Goal: Subscribe to service/newsletter

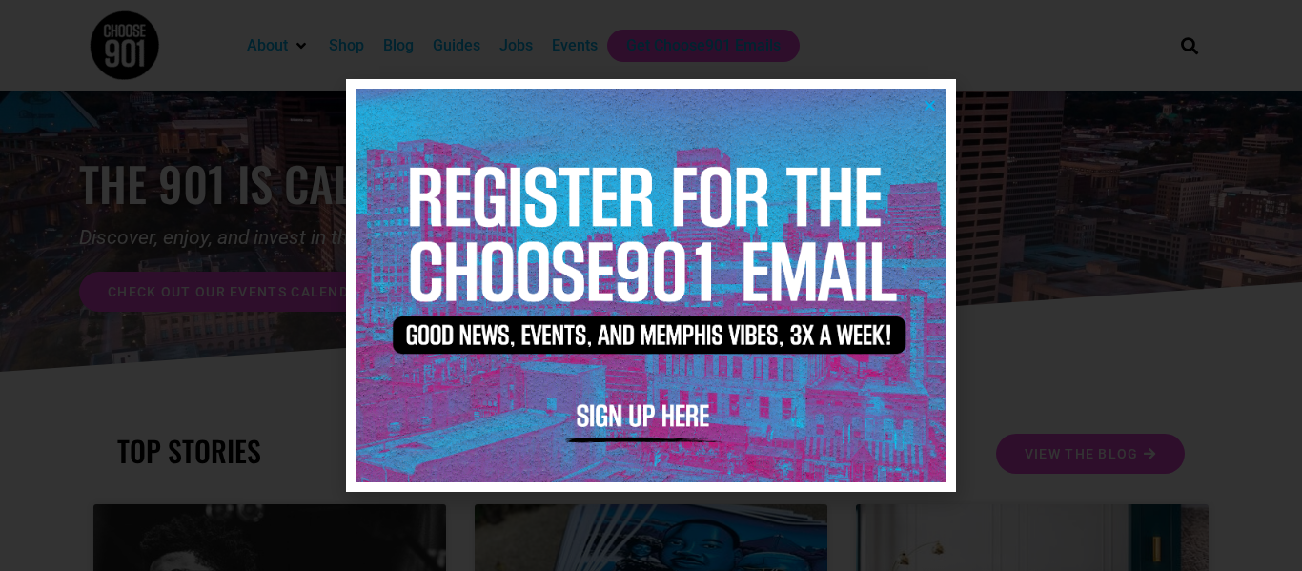
click at [677, 427] on img at bounding box center [651, 286] width 591 height 394
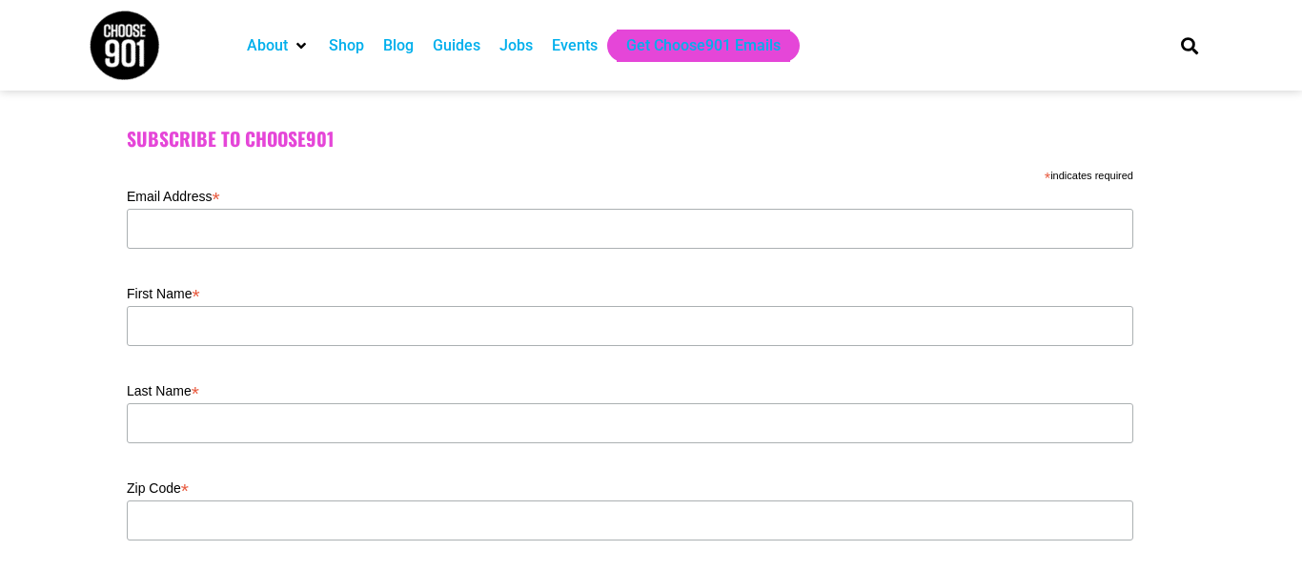
scroll to position [489, 0]
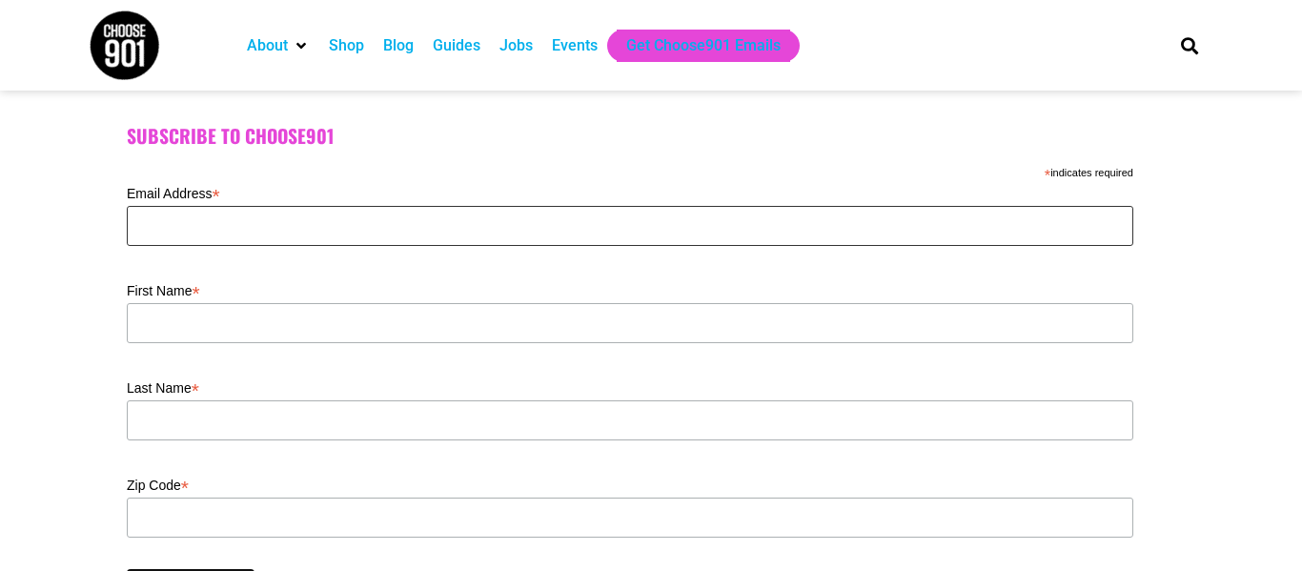
click at [185, 223] on input "Email Address *" at bounding box center [630, 226] width 1006 height 40
type input "t"
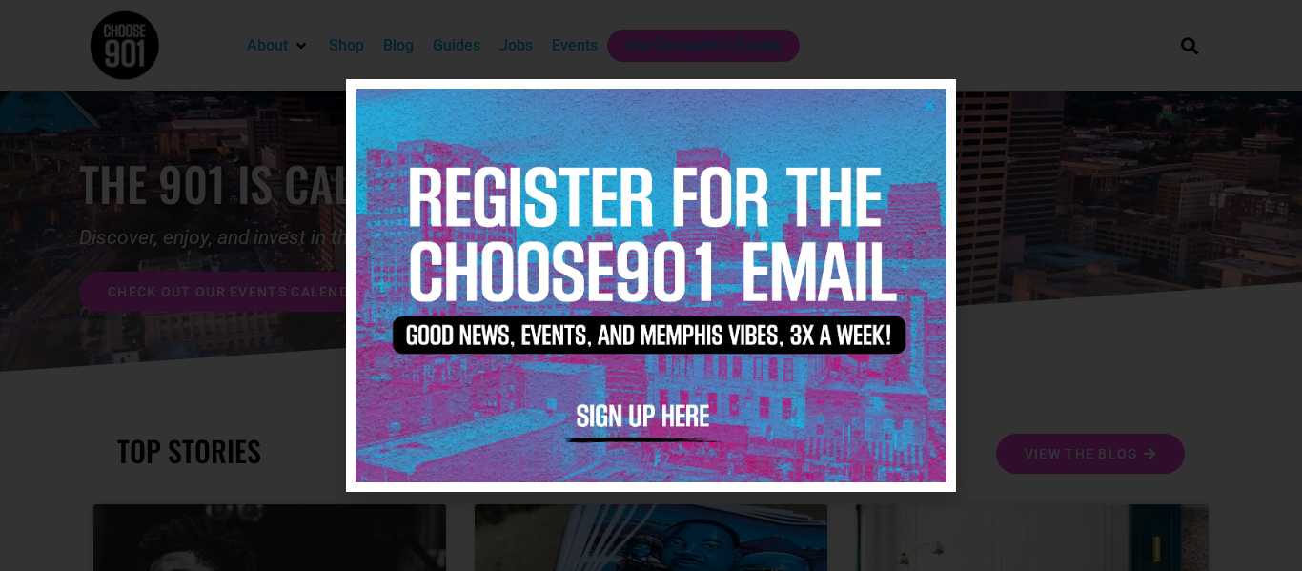
click at [932, 103] on icon "Close" at bounding box center [930, 105] width 14 height 14
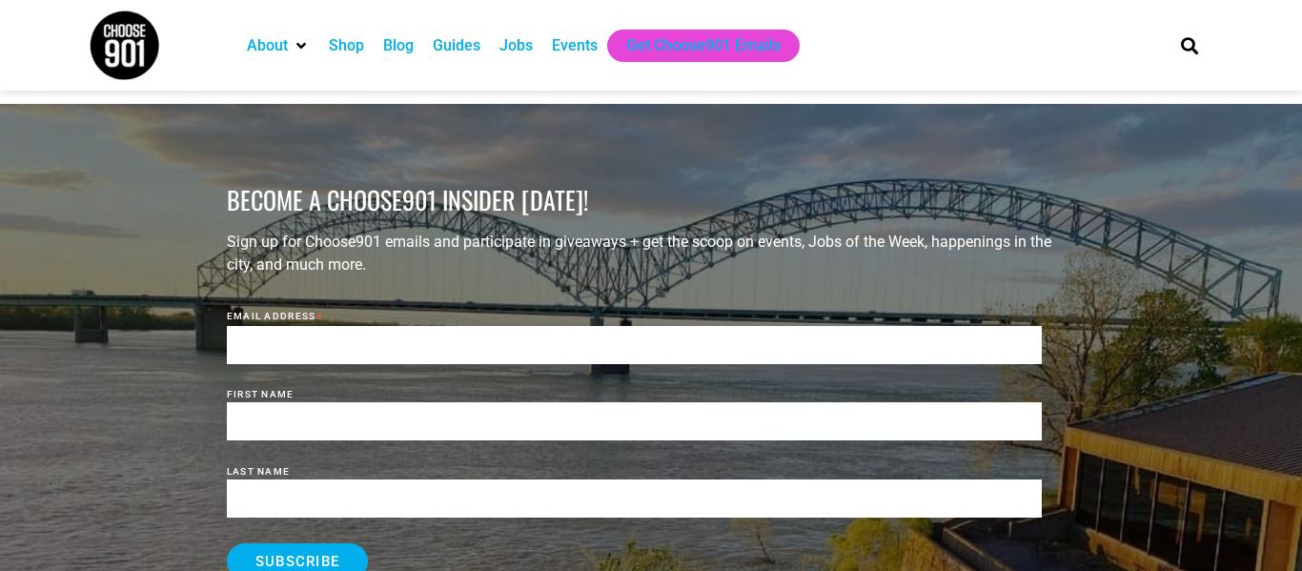
scroll to position [2021, 0]
